Goal: Download file/media

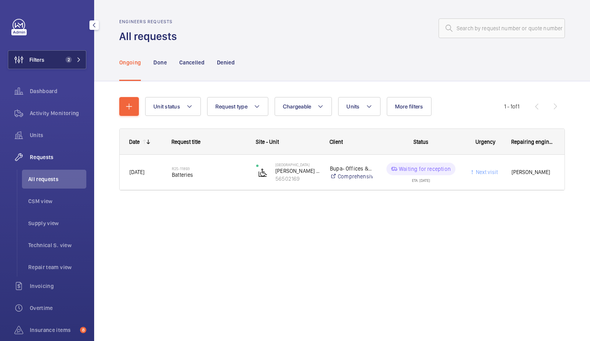
click at [45, 56] on button "Filters 2" at bounding box center [47, 59] width 79 height 19
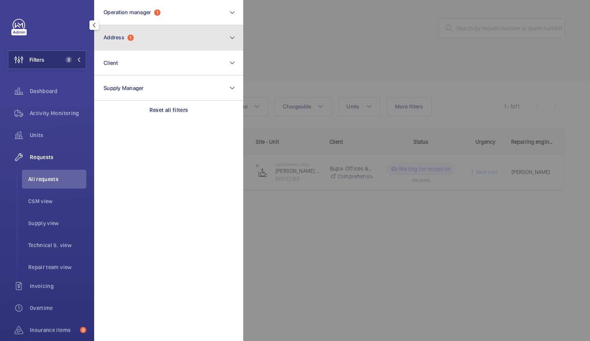
click at [128, 38] on span "1" at bounding box center [131, 38] width 6 height 6
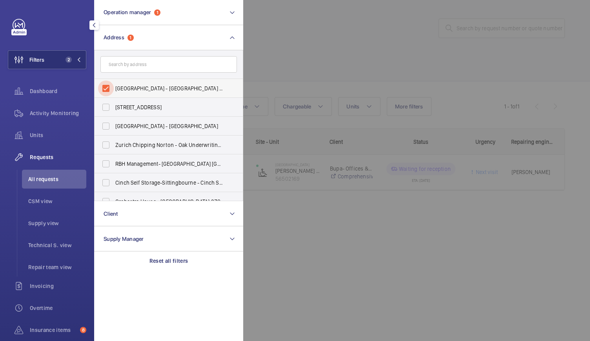
click at [107, 85] on input "[GEOGRAPHIC_DATA] - [GEOGRAPHIC_DATA] - [STREET_ADDRESS]" at bounding box center [106, 88] width 16 height 16
checkbox input "false"
click at [120, 62] on input "text" at bounding box center [168, 64] width 137 height 16
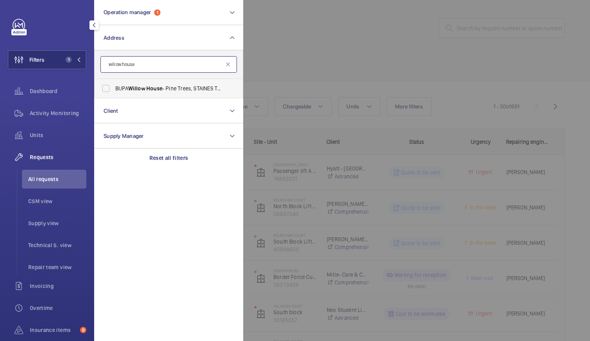
type input "willow house"
click at [130, 87] on span "Willow" at bounding box center [136, 88] width 17 height 6
click at [114, 87] on input "BUPA Willow House - Pine Trees, STAINES TW18 3EA" at bounding box center [106, 88] width 16 height 16
checkbox input "true"
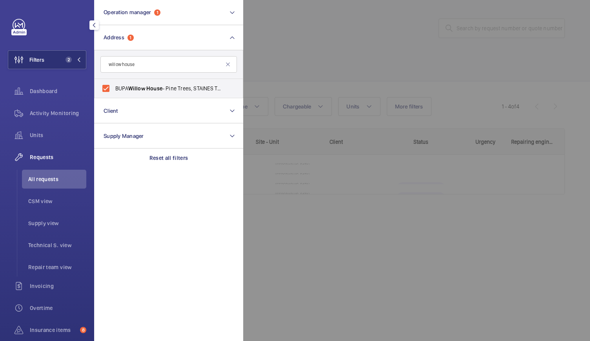
click at [354, 46] on div at bounding box center [538, 170] width 590 height 341
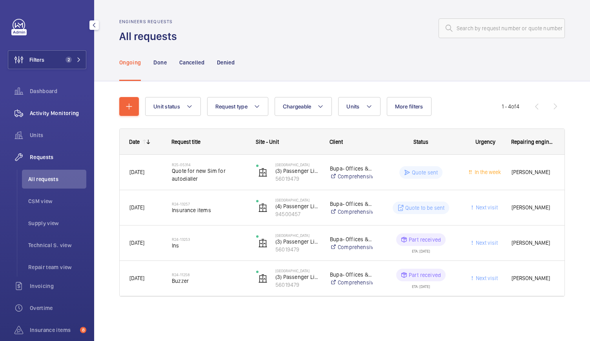
click at [61, 113] on span "Activity Monitoring" at bounding box center [58, 113] width 57 height 8
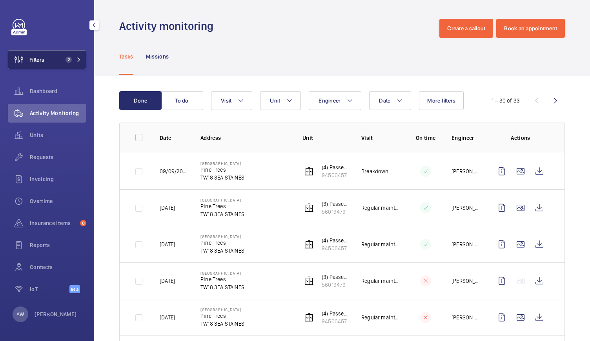
click at [32, 54] on span "Filters" at bounding box center [26, 59] width 36 height 19
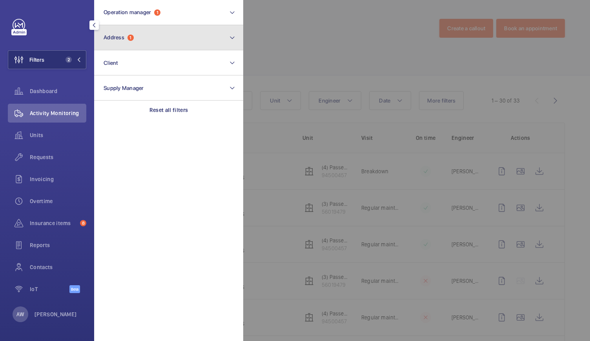
click at [132, 37] on span "1" at bounding box center [131, 38] width 6 height 6
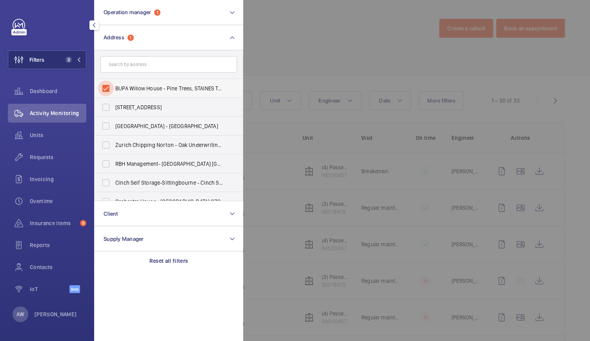
click at [104, 84] on input "BUPA Willow House - Pine Trees, STAINES TW18 3EA" at bounding box center [106, 88] width 16 height 16
checkbox input "false"
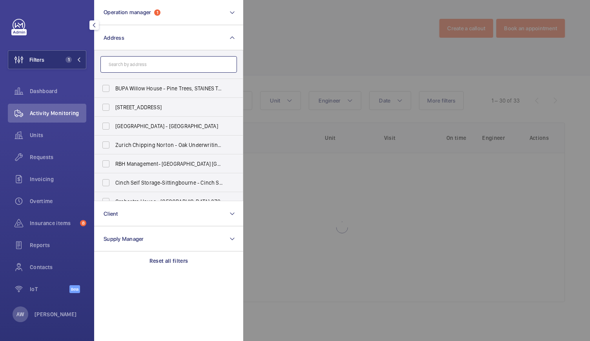
click at [122, 65] on input "text" at bounding box center [168, 64] width 137 height 16
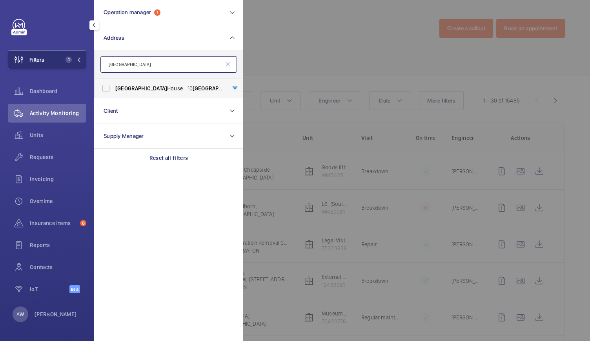
type input "[GEOGRAPHIC_DATA]"
click at [142, 90] on span "[GEOGRAPHIC_DATA]" at bounding box center [141, 88] width 52 height 6
click at [114, 90] on input "[GEOGRAPHIC_DATA] - [STREET_ADDRESS]" at bounding box center [106, 88] width 16 height 16
checkbox input "true"
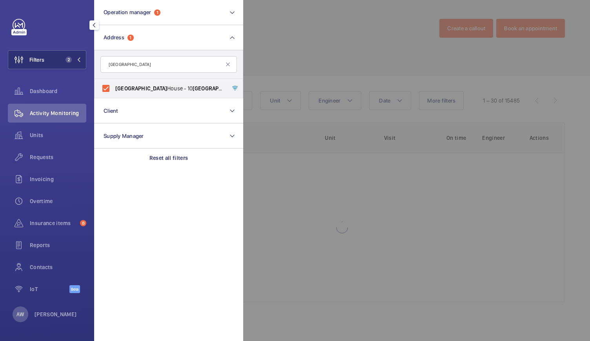
click at [337, 60] on div at bounding box center [538, 170] width 590 height 341
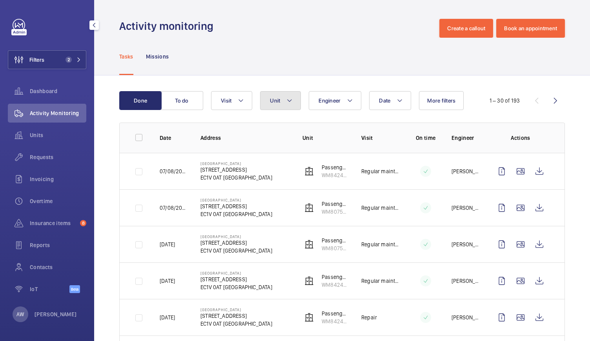
click at [292, 96] on mat-icon at bounding box center [290, 100] width 6 height 9
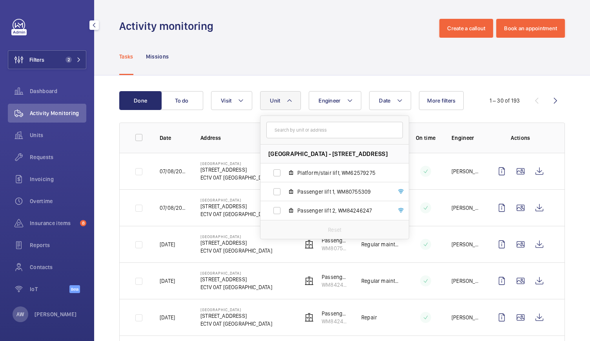
click at [296, 63] on div "Tasks Missions" at bounding box center [342, 56] width 446 height 37
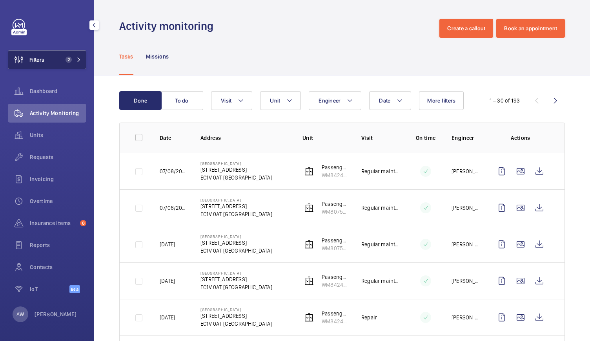
click at [62, 65] on button "Filters 2" at bounding box center [47, 59] width 79 height 19
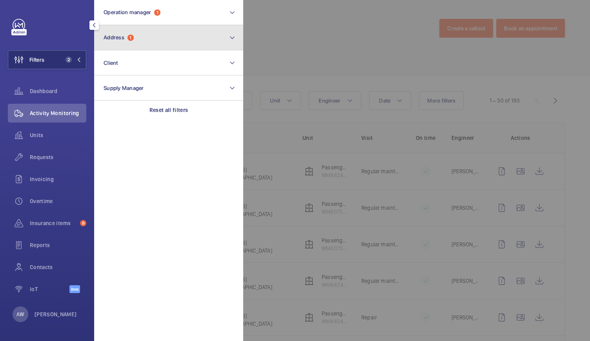
click at [123, 36] on span "Address" at bounding box center [114, 37] width 21 height 6
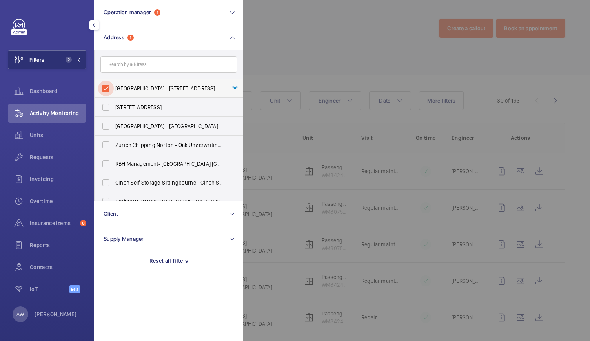
click at [106, 86] on input "[GEOGRAPHIC_DATA] - [STREET_ADDRESS]" at bounding box center [106, 88] width 16 height 16
checkbox input "false"
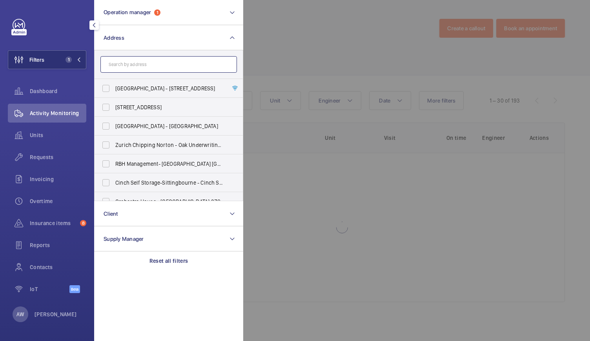
click at [126, 66] on input "text" at bounding box center [168, 64] width 137 height 16
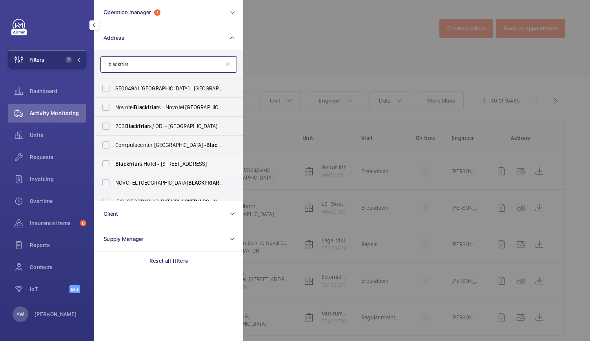
type input "blackfriar"
click at [142, 164] on span "[GEOGRAPHIC_DATA] - [STREET_ADDRESS]" at bounding box center [169, 164] width 108 height 8
click at [114, 164] on input "[GEOGRAPHIC_DATA] - [STREET_ADDRESS]" at bounding box center [106, 164] width 16 height 16
checkbox input "true"
click at [329, 28] on div at bounding box center [538, 170] width 590 height 341
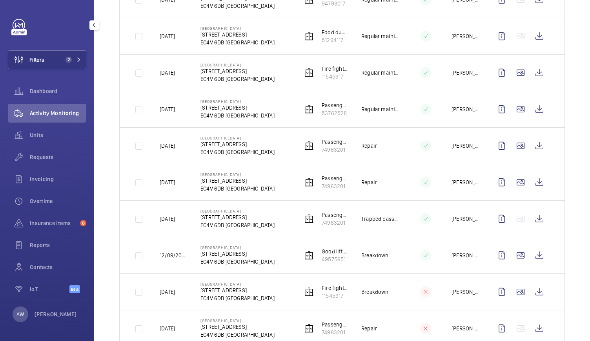
scroll to position [335, 0]
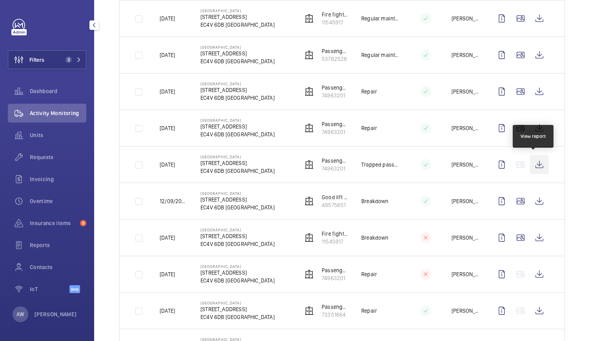
click at [535, 161] on wm-front-icon-button at bounding box center [539, 164] width 19 height 19
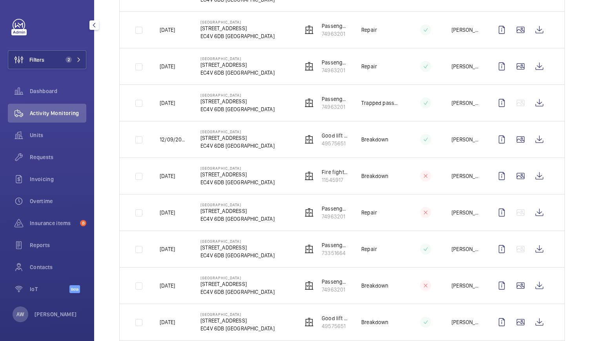
scroll to position [403, 0]
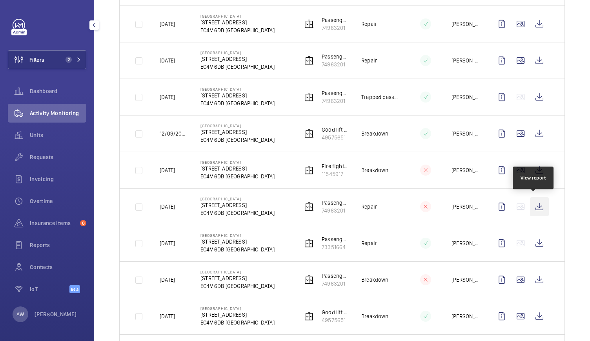
click at [535, 206] on wm-front-icon-button at bounding box center [539, 206] width 19 height 19
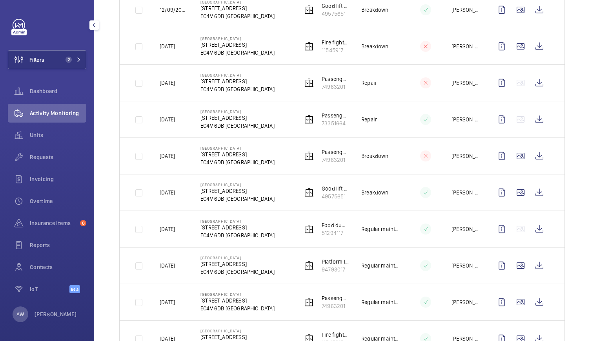
scroll to position [529, 0]
